Goal: Information Seeking & Learning: Learn about a topic

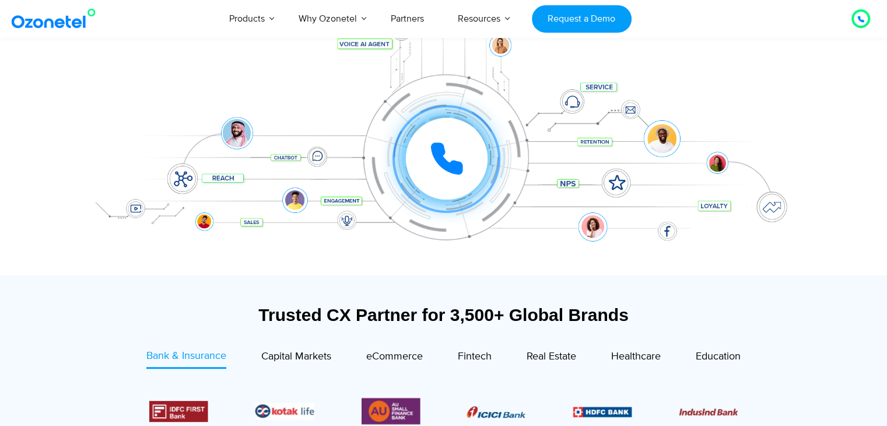
scroll to position [182, 0]
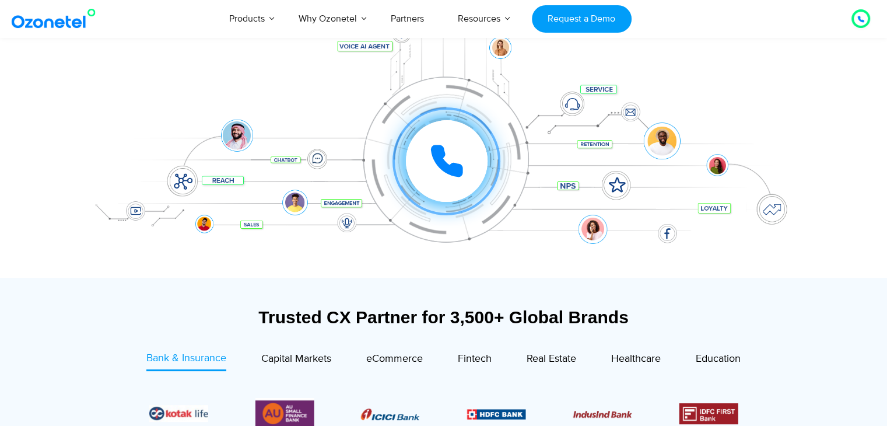
click at [56, 234] on div at bounding box center [443, 78] width 887 height 397
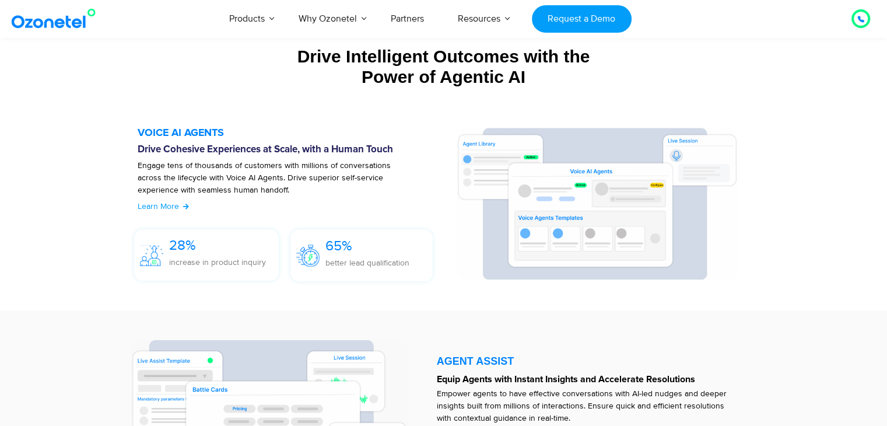
scroll to position [1265, 0]
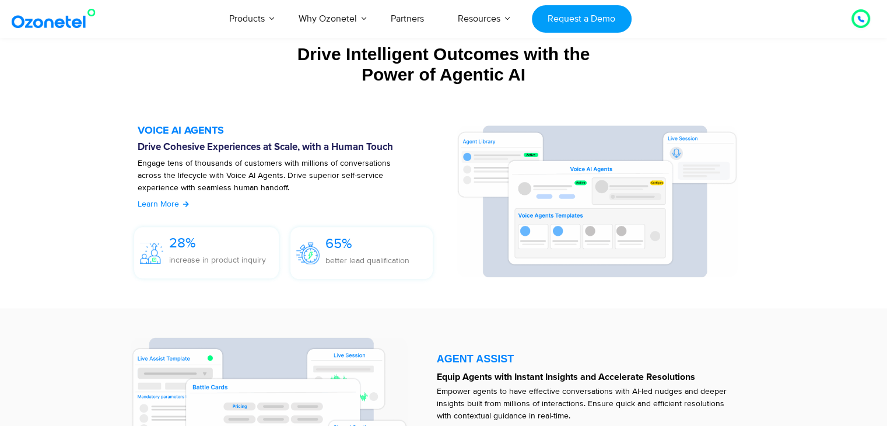
click at [174, 202] on span "Learn More" at bounding box center [158, 204] width 41 height 10
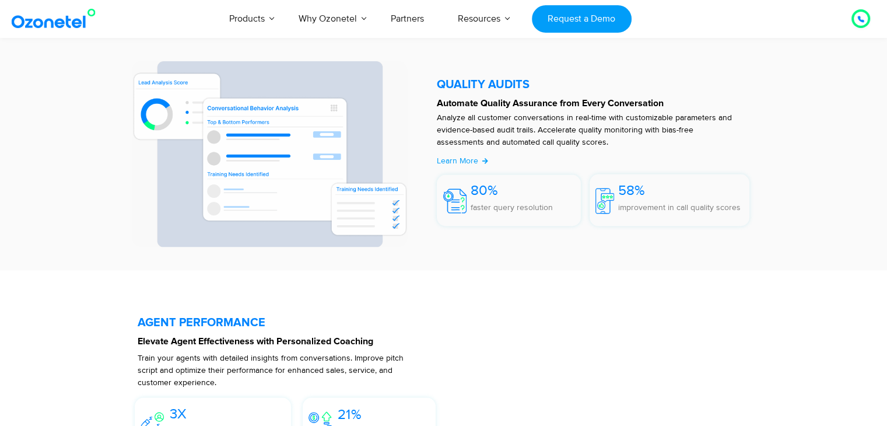
scroll to position [2006, 0]
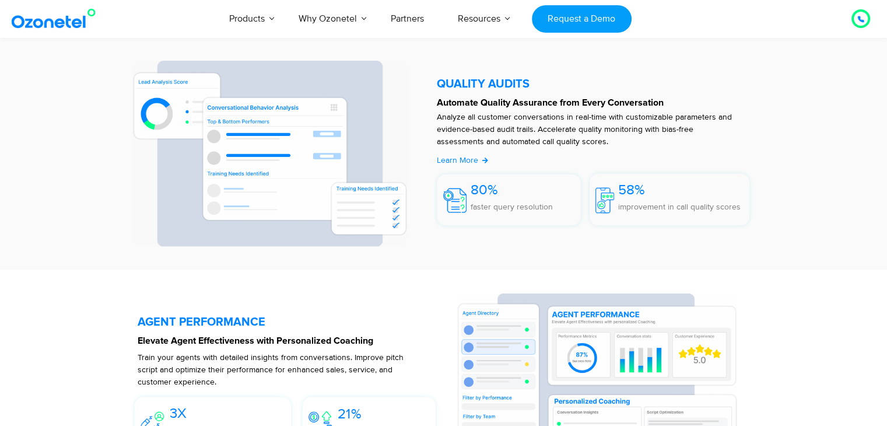
click at [450, 165] on div "Learn More" at bounding box center [457, 160] width 41 height 12
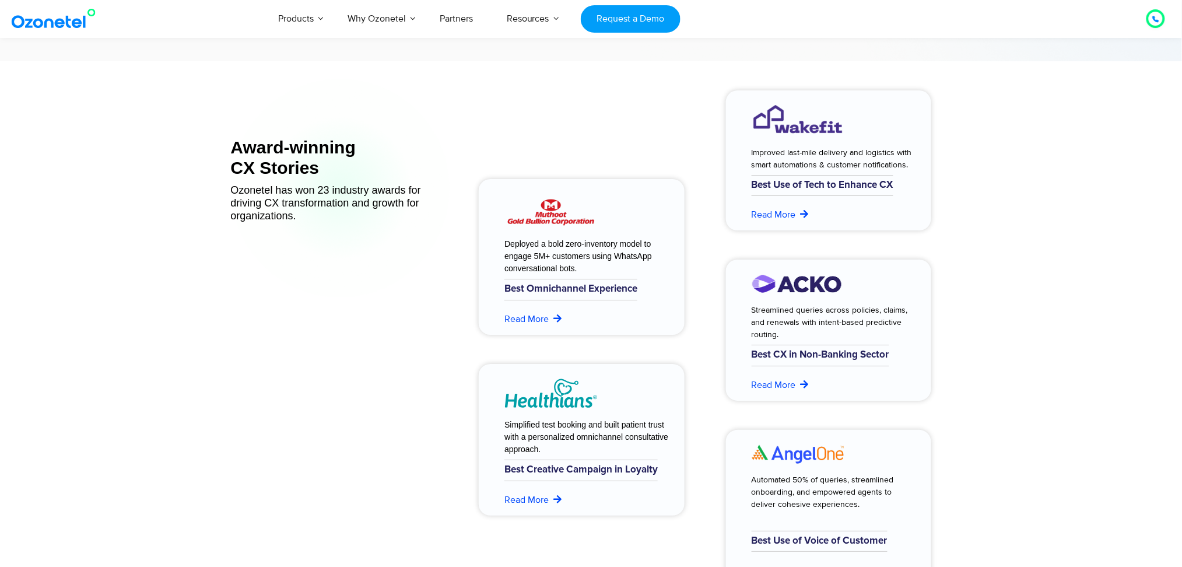
scroll to position [4659, 0]
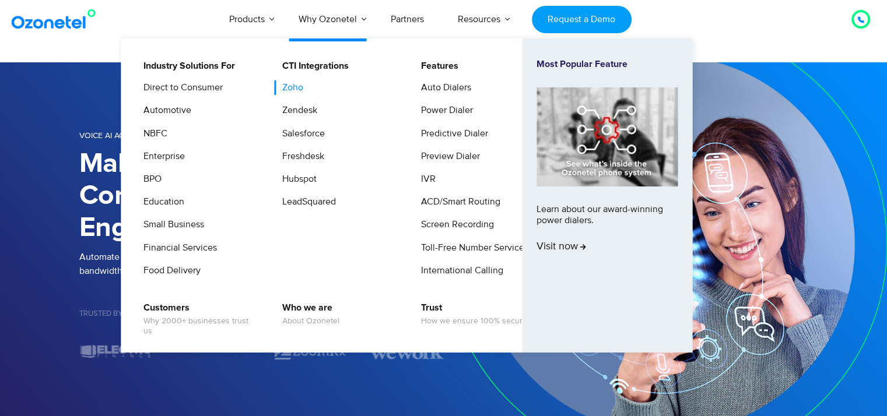
click at [285, 87] on link "Zoho" at bounding box center [290, 87] width 30 height 15
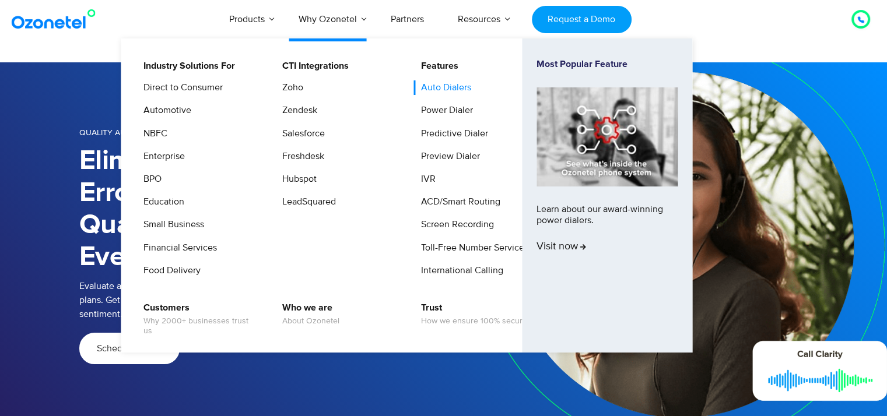
click at [460, 93] on link "Auto Dialers" at bounding box center [443, 87] width 59 height 15
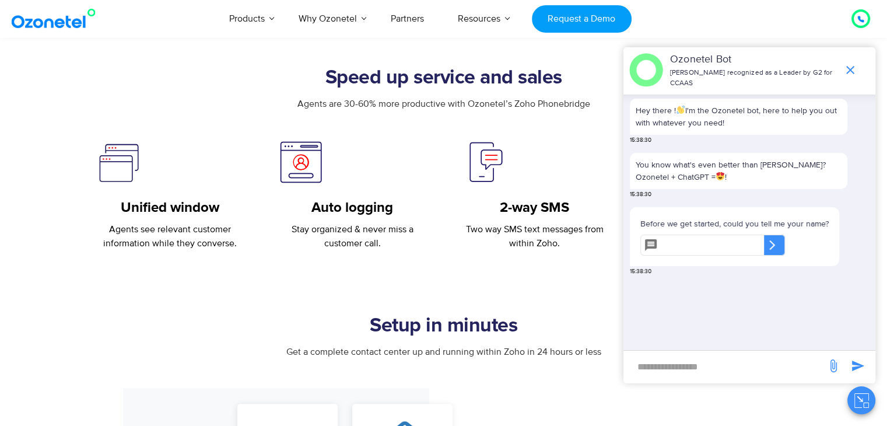
scroll to position [425, 0]
click at [853, 68] on icon "end chat or minimize" at bounding box center [850, 70] width 14 height 14
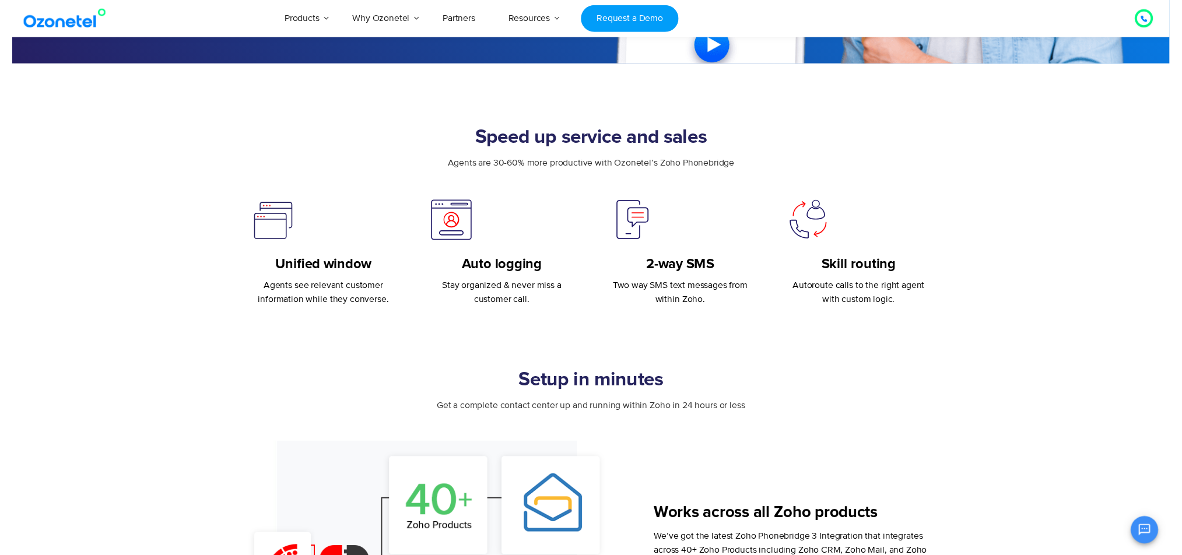
scroll to position [0, 0]
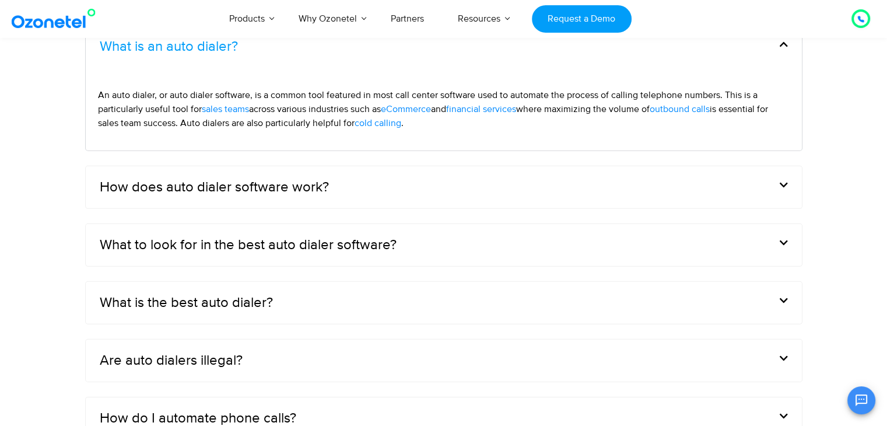
scroll to position [3543, 0]
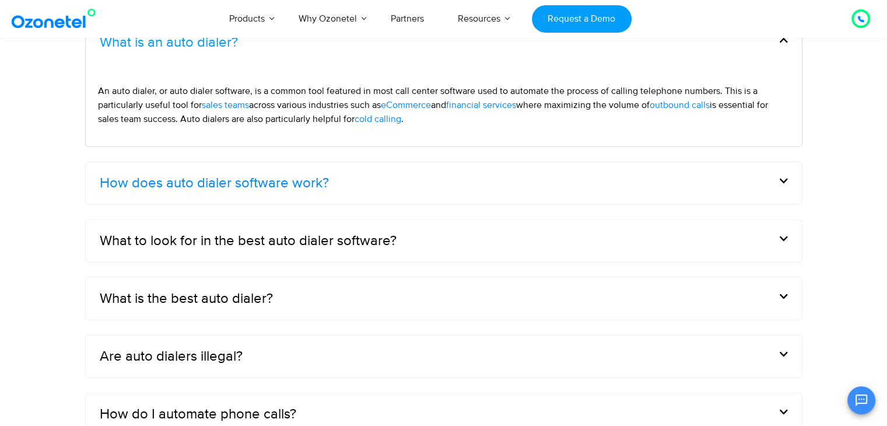
click at [307, 182] on link "How does auto dialer software work?" at bounding box center [214, 183] width 229 height 14
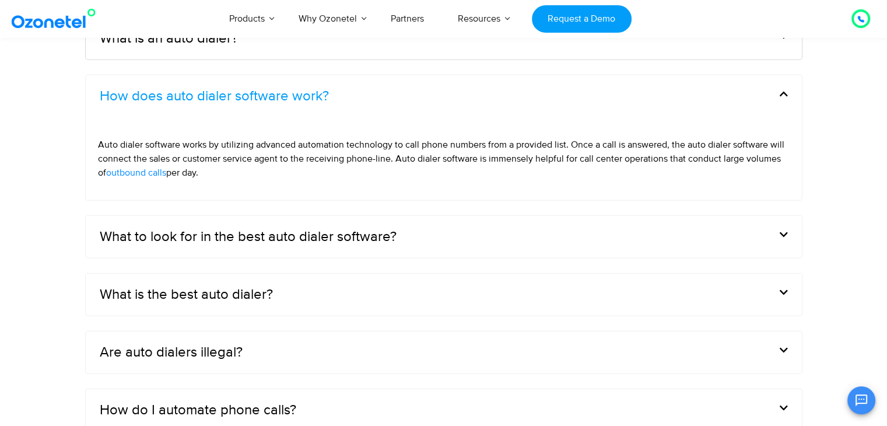
scroll to position [3548, 0]
click at [323, 251] on div "What to look for in the best auto dialer software?" at bounding box center [444, 236] width 716 height 42
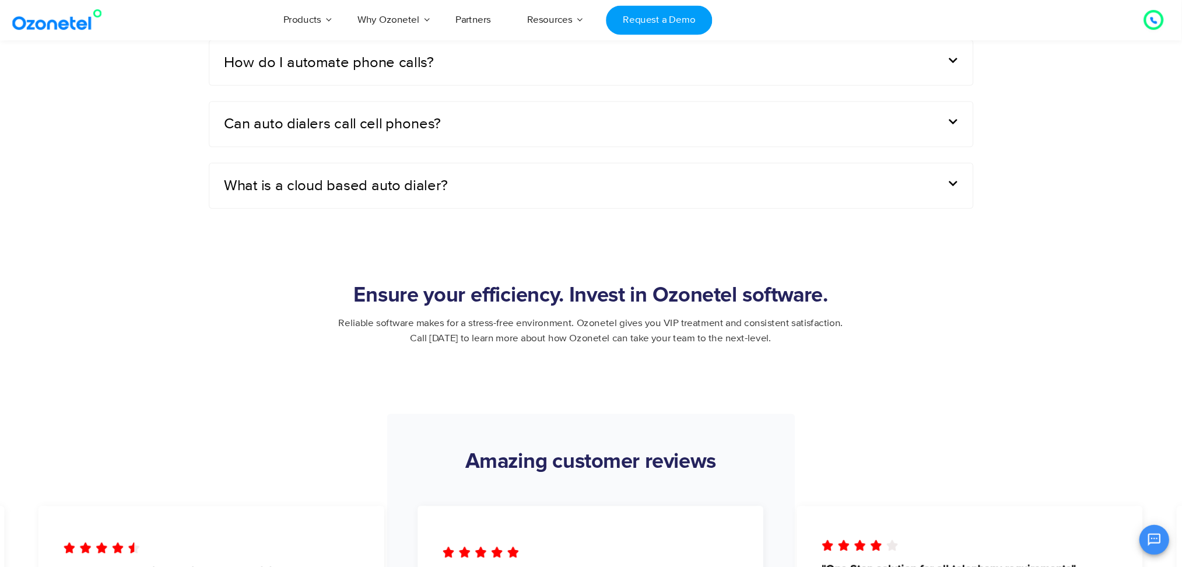
scroll to position [48, 0]
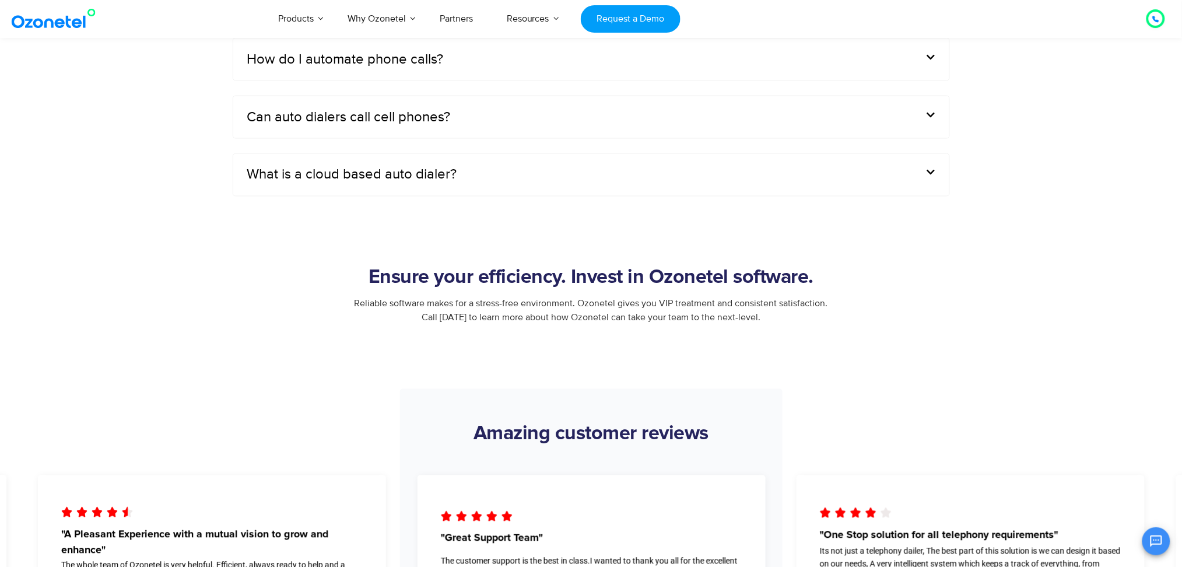
drag, startPoint x: 384, startPoint y: 44, endPoint x: 866, endPoint y: 283, distance: 538.4
click at [866, 283] on h2 "Ensure your efficiency. Invest in Ozonetel software." at bounding box center [591, 278] width 729 height 23
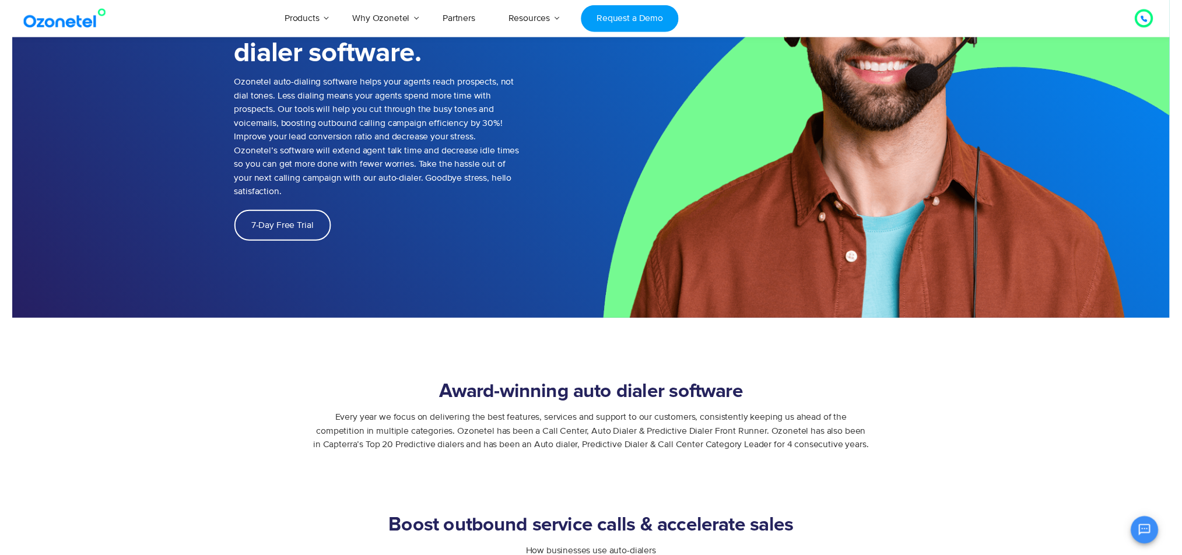
scroll to position [0, 0]
